Goal: Task Accomplishment & Management: Use online tool/utility

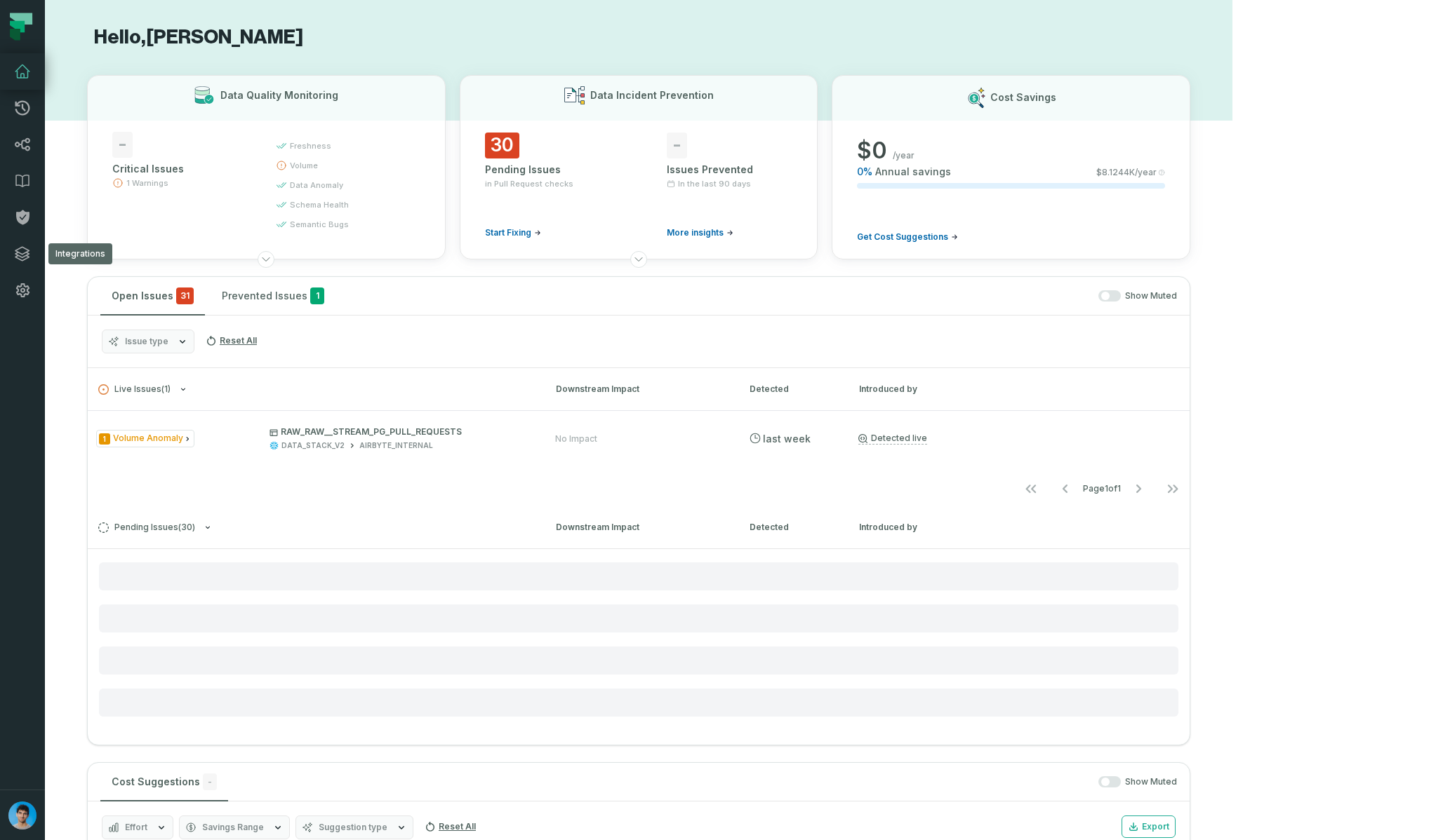
click at [22, 261] on icon at bounding box center [22, 254] width 14 height 14
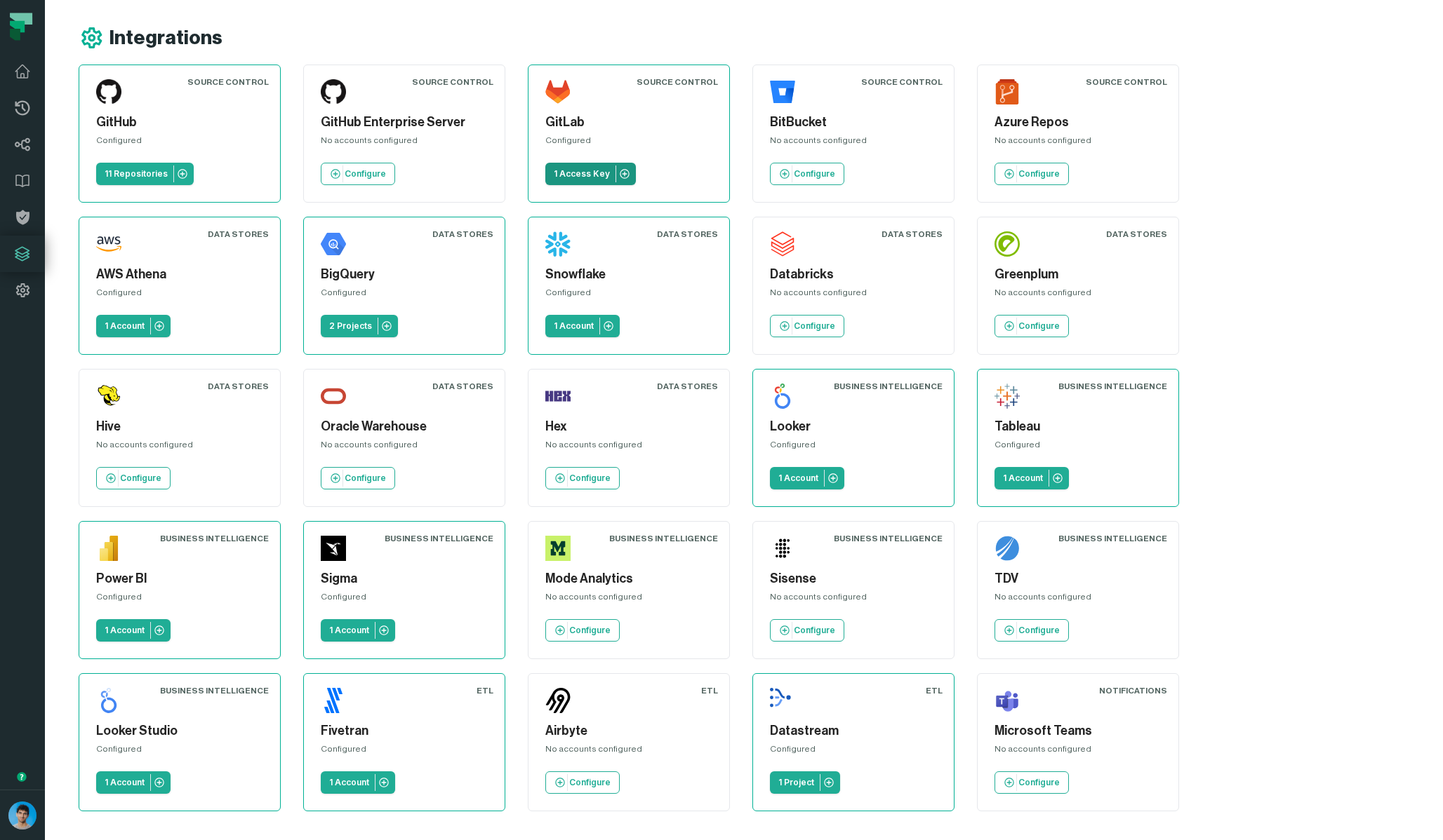
click at [583, 174] on p "1 Access Key" at bounding box center [581, 174] width 56 height 11
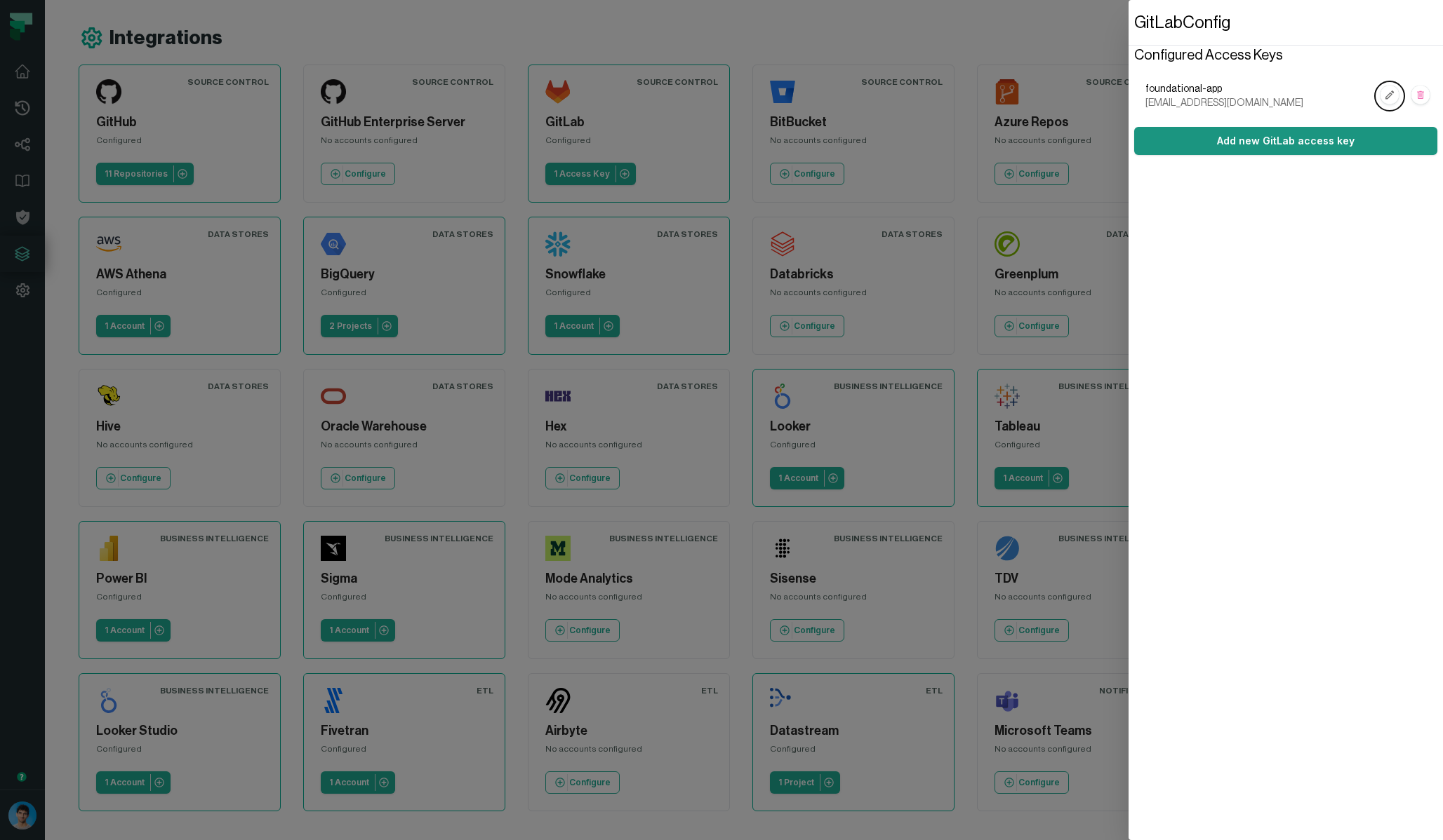
click at [1274, 145] on link "Add new GitLab access key" at bounding box center [1286, 141] width 303 height 28
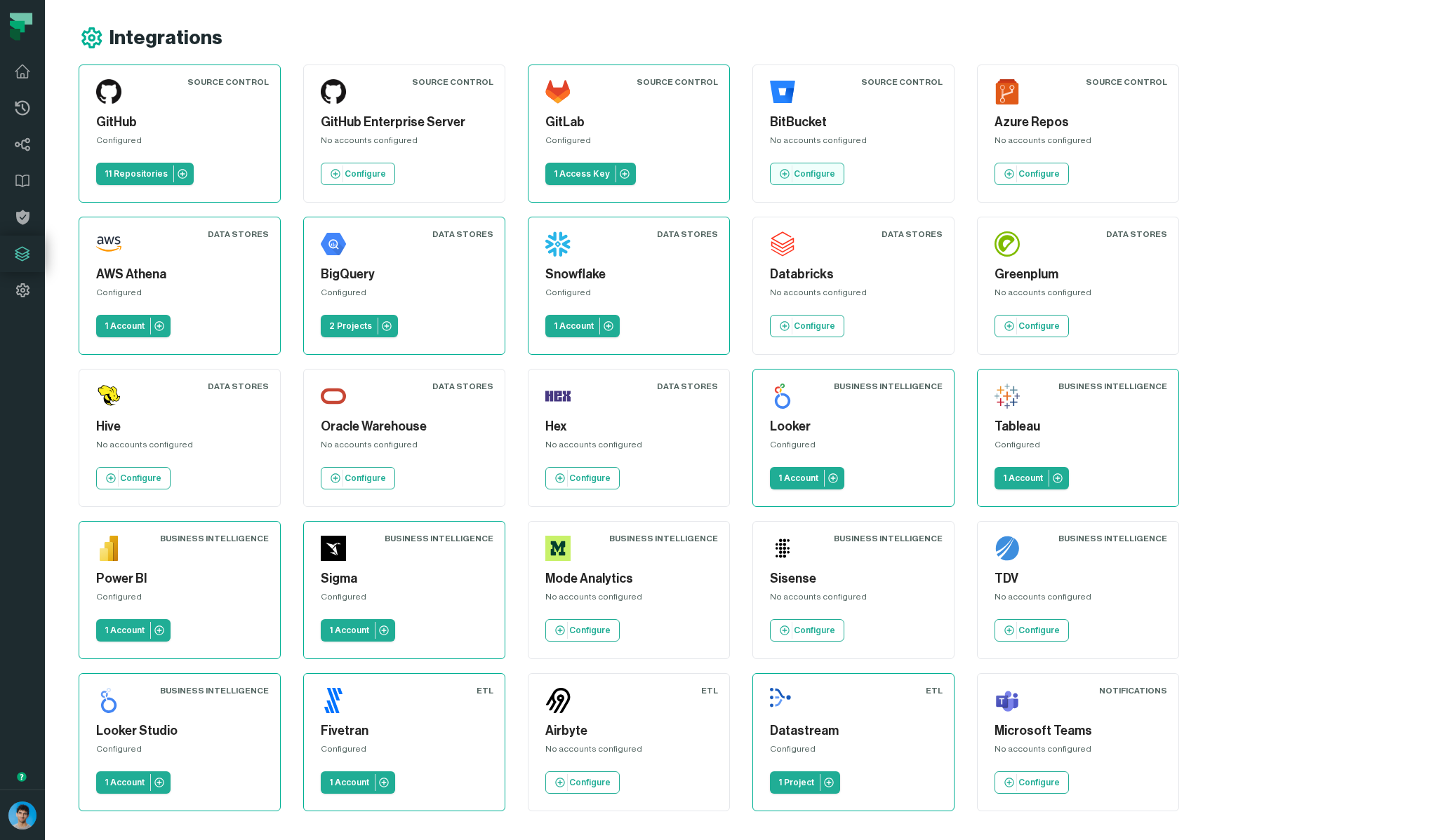
click at [818, 168] on link "Configure" at bounding box center [806, 174] width 74 height 23
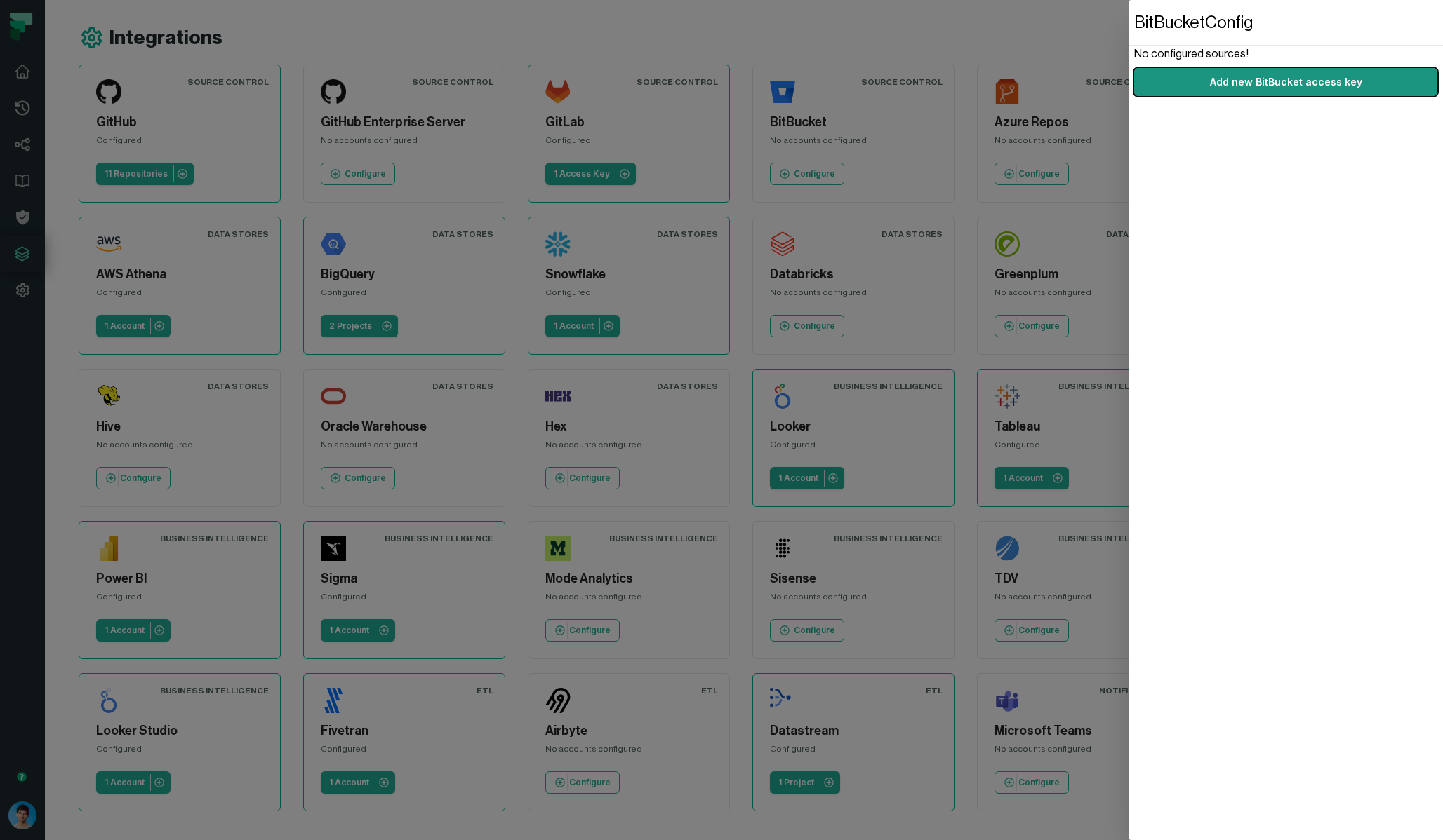
click at [1238, 84] on link "Add new BitBucket access key" at bounding box center [1286, 82] width 303 height 28
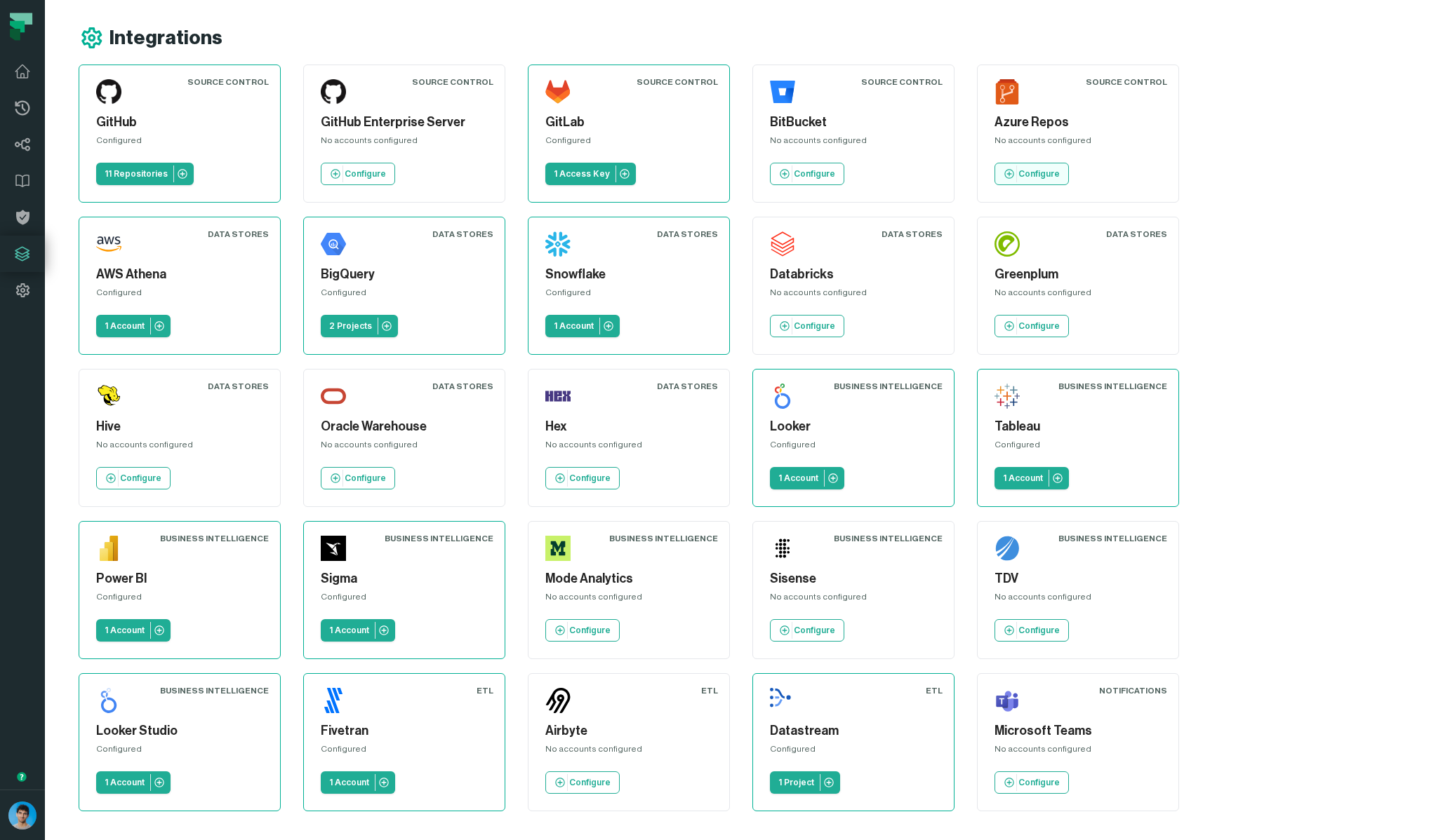
click at [1032, 167] on link "Configure" at bounding box center [1031, 174] width 74 height 23
click at [144, 321] on p "1 Account" at bounding box center [124, 326] width 40 height 11
click at [1045, 34] on div "Integrations" at bounding box center [656, 38] width 1154 height 25
click at [983, 23] on div "Integrations Source Control GitHub Configured 11 Repositories Source Control Gi…" at bounding box center [639, 419] width 1188 height 837
